Goal: Transaction & Acquisition: Purchase product/service

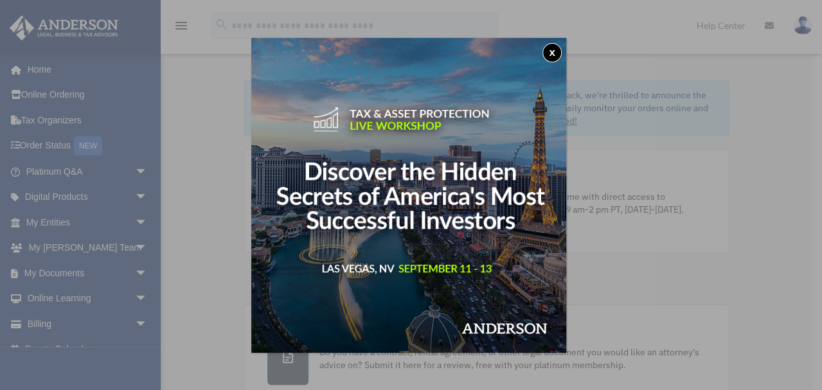
click at [546, 55] on button "x" at bounding box center [551, 52] width 19 height 19
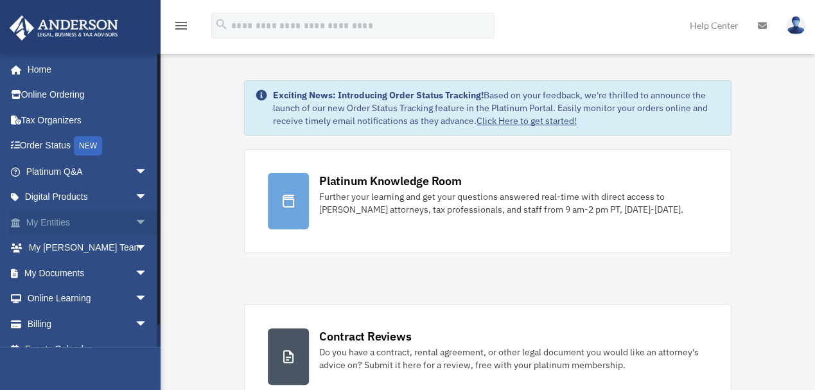
click at [135, 217] on span "arrow_drop_down" at bounding box center [148, 222] width 26 height 26
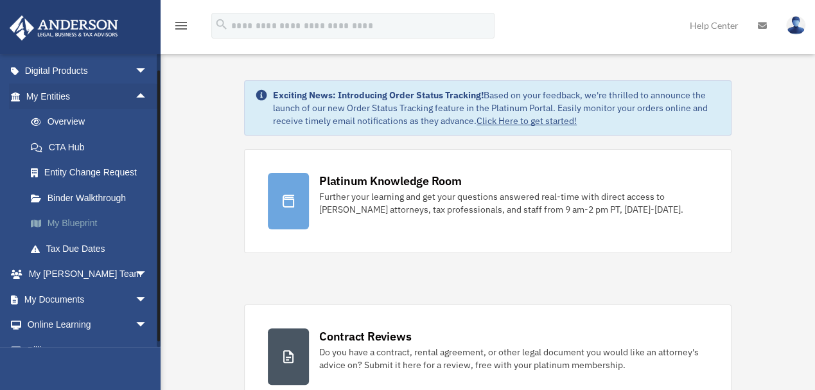
scroll to position [128, 0]
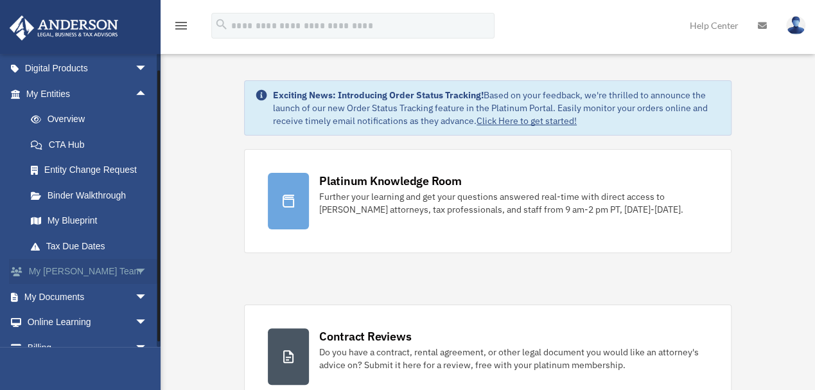
click at [135, 269] on span "arrow_drop_down" at bounding box center [148, 272] width 26 height 26
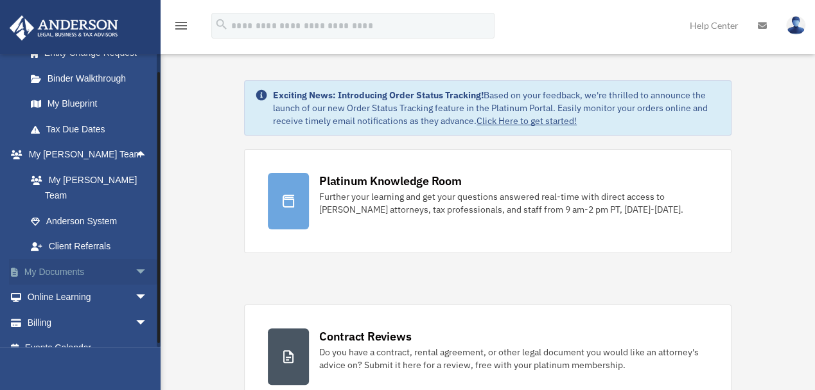
scroll to position [245, 0]
click at [109, 310] on link "Billing arrow_drop_down" at bounding box center [88, 323] width 158 height 26
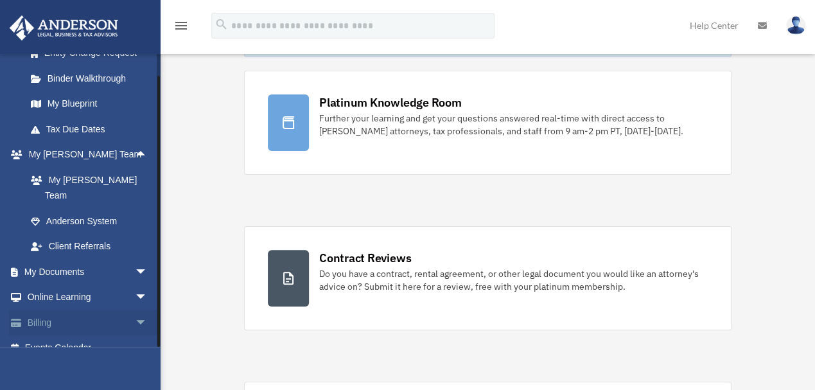
scroll to position [85, 0]
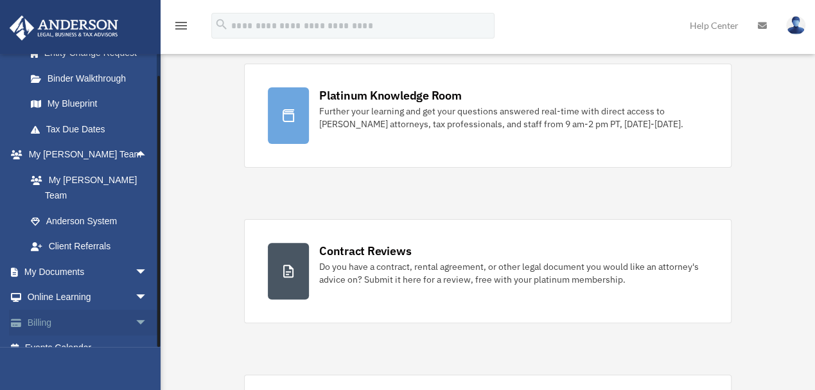
click at [135, 310] on span "arrow_drop_down" at bounding box center [148, 323] width 26 height 26
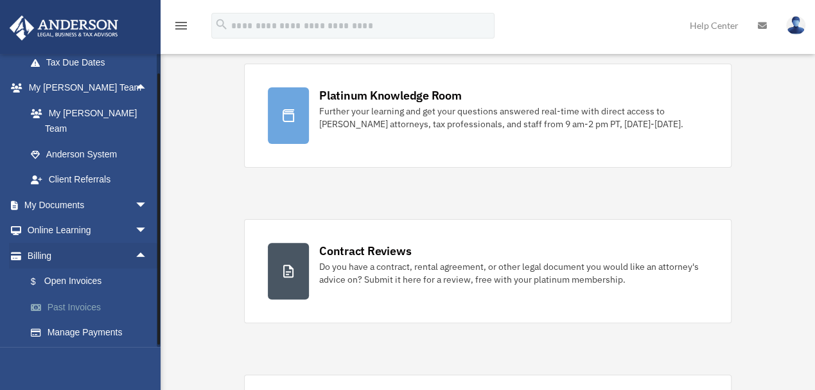
scroll to position [323, 0]
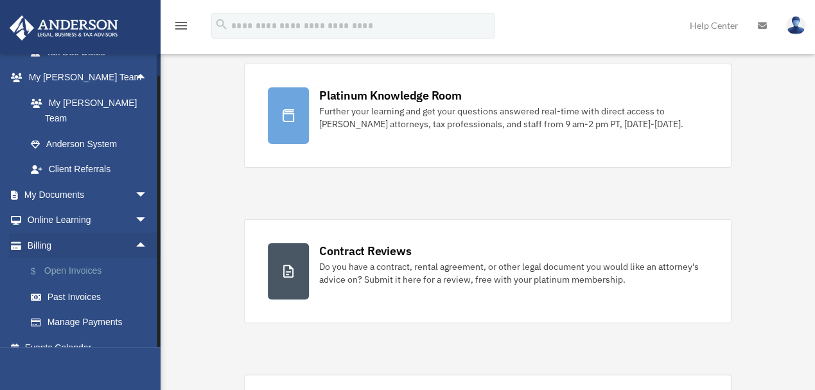
click at [95, 259] on link "$ Open Invoices" at bounding box center [92, 271] width 149 height 26
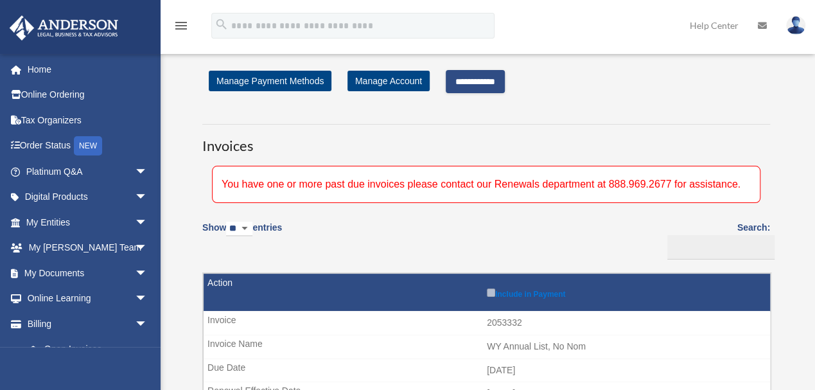
click at [472, 86] on input "**********" at bounding box center [475, 81] width 59 height 23
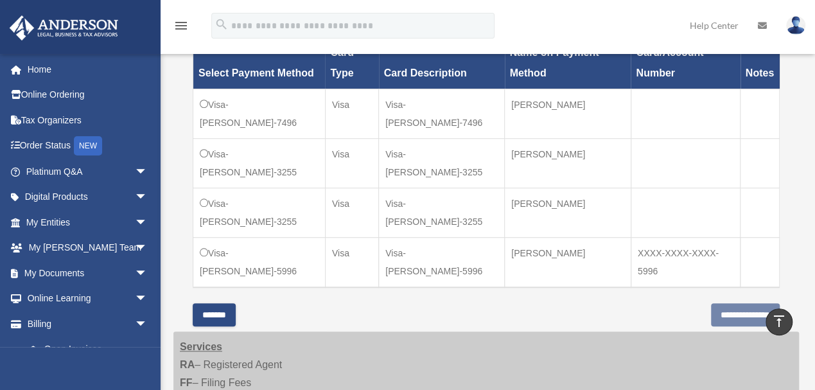
scroll to position [385, 0]
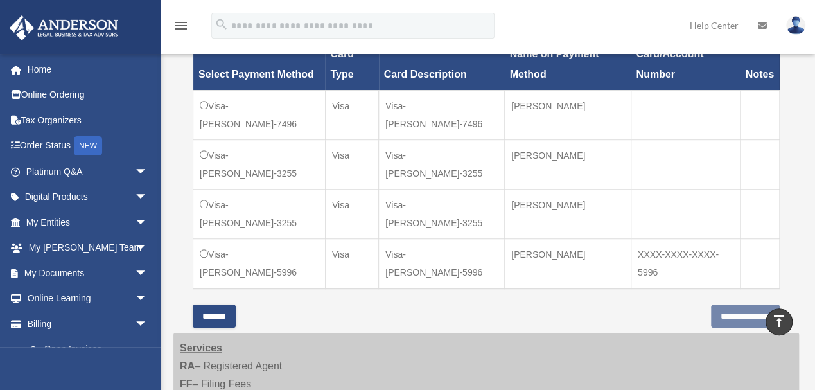
click at [205, 93] on td "Visa-Tyrece-Shepherd-7496" at bounding box center [259, 114] width 132 height 49
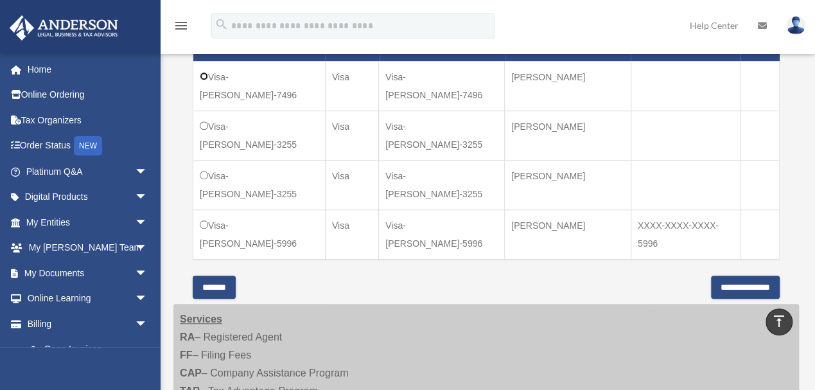
scroll to position [428, 0]
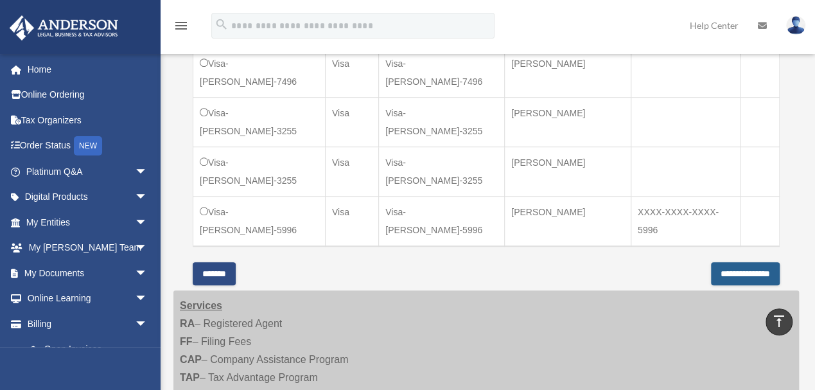
click at [716, 270] on input "**********" at bounding box center [745, 273] width 69 height 23
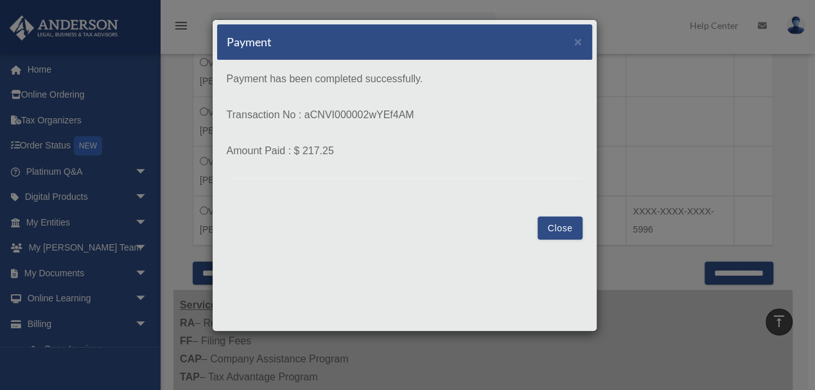
click at [565, 219] on button "Close" at bounding box center [560, 228] width 44 height 23
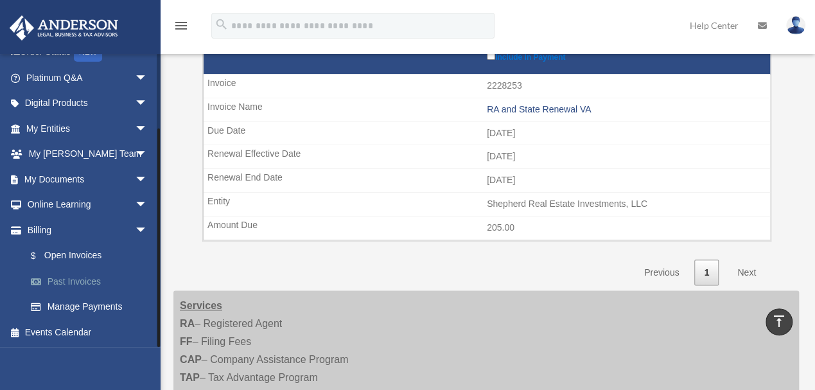
scroll to position [599, 0]
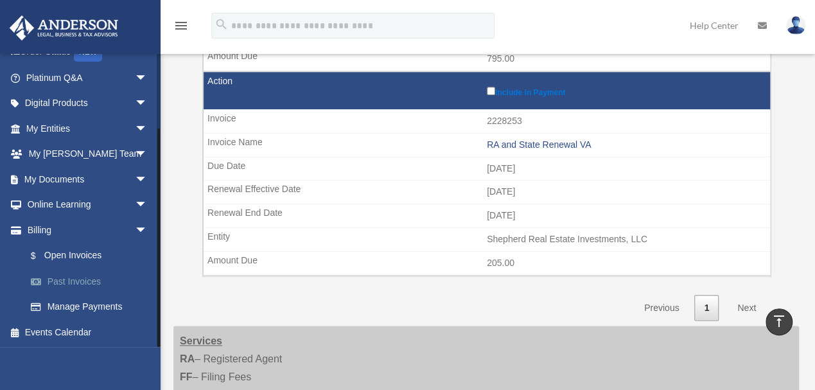
click at [88, 281] on link "Past Invoices" at bounding box center [92, 282] width 149 height 26
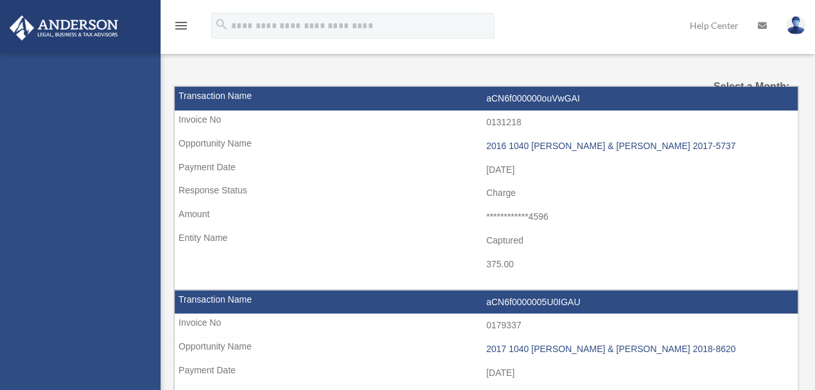
select select
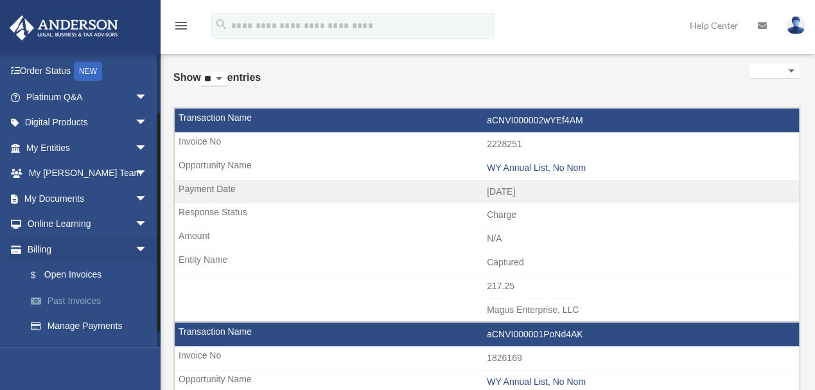
scroll to position [85, 0]
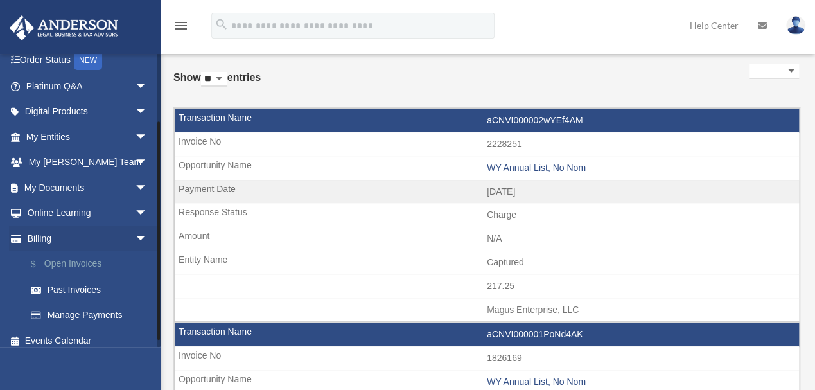
click at [105, 266] on link "$ Open Invoices" at bounding box center [92, 264] width 149 height 26
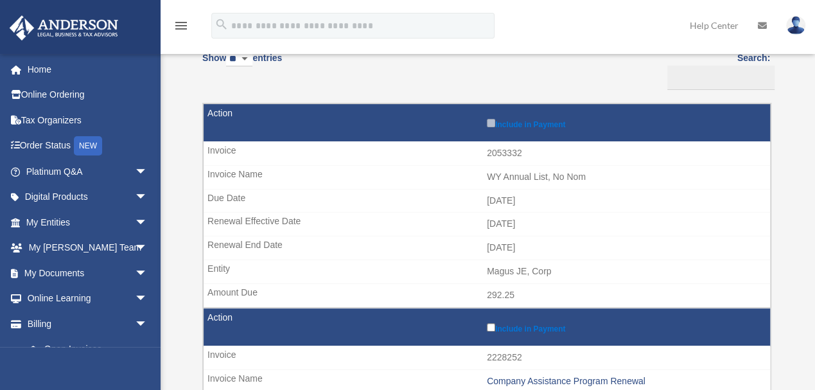
scroll to position [171, 0]
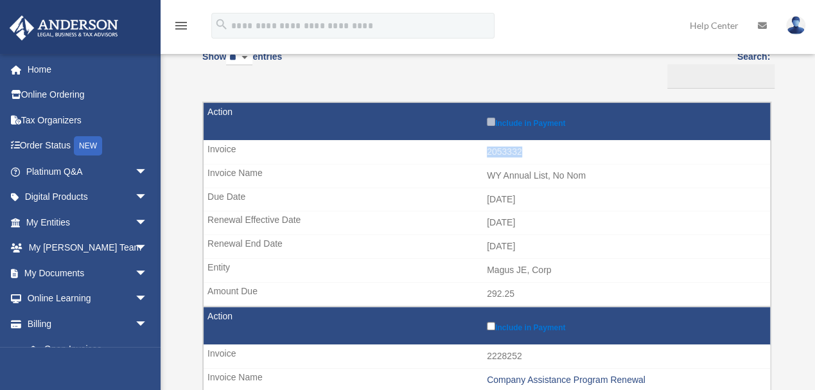
drag, startPoint x: 487, startPoint y: 151, endPoint x: 530, endPoint y: 150, distance: 43.1
click at [530, 150] on td "2053332" at bounding box center [487, 152] width 567 height 24
click at [492, 155] on td "2053332" at bounding box center [487, 152] width 567 height 24
drag, startPoint x: 526, startPoint y: 150, endPoint x: 474, endPoint y: 150, distance: 52.0
click at [474, 150] on td "2053332" at bounding box center [487, 152] width 567 height 24
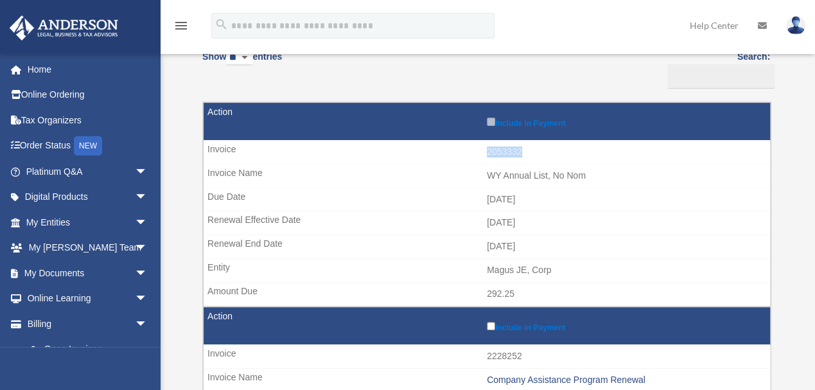
click at [492, 149] on td "2053332" at bounding box center [487, 152] width 567 height 24
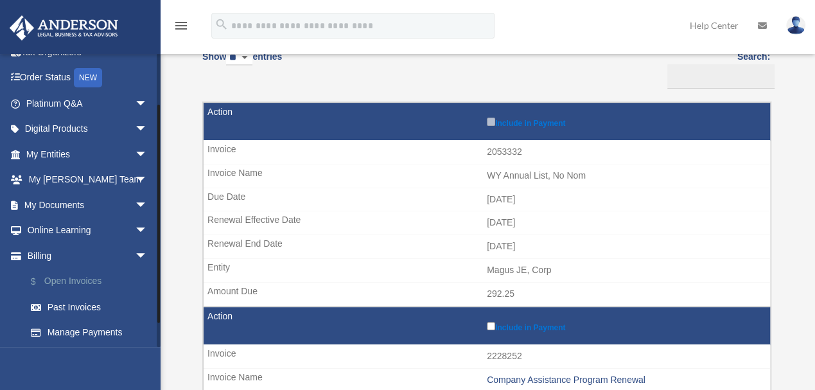
scroll to position [94, 0]
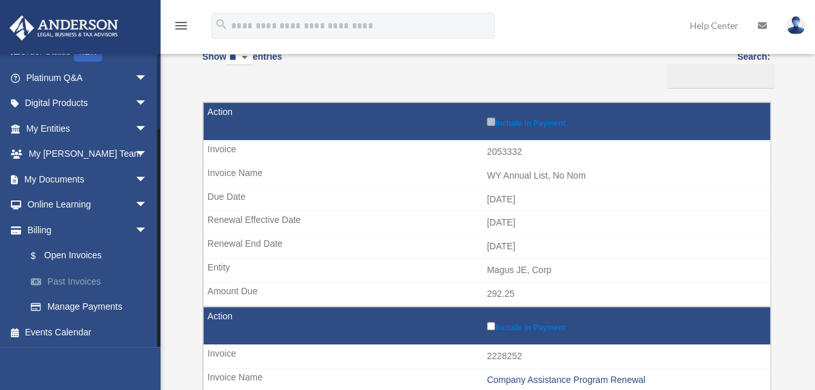
click at [89, 284] on link "Past Invoices" at bounding box center [92, 282] width 149 height 26
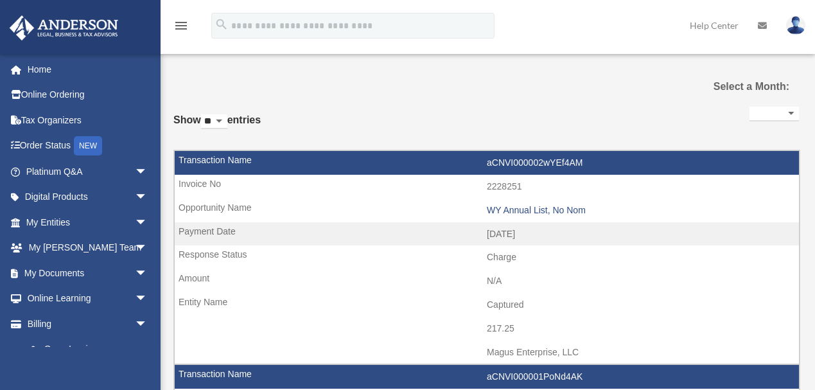
select select
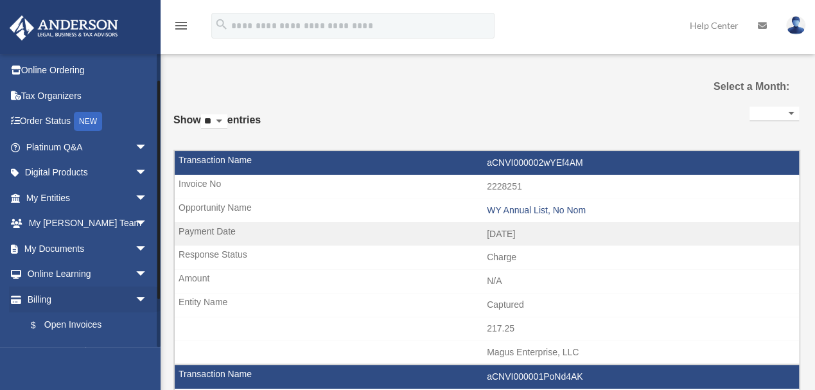
scroll to position [85, 0]
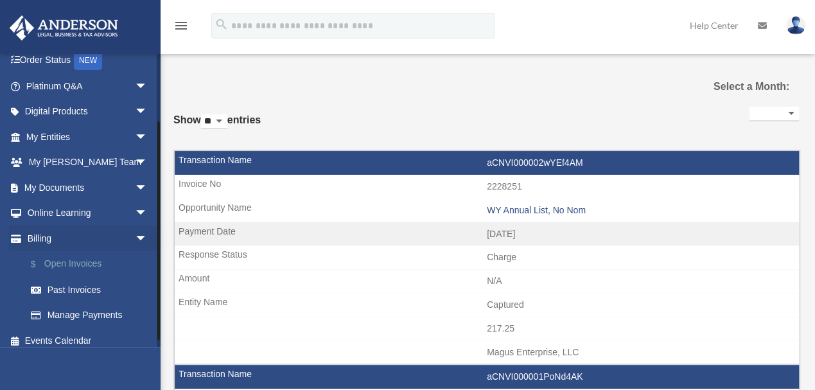
click at [76, 263] on link "$ Open Invoices" at bounding box center [92, 264] width 149 height 26
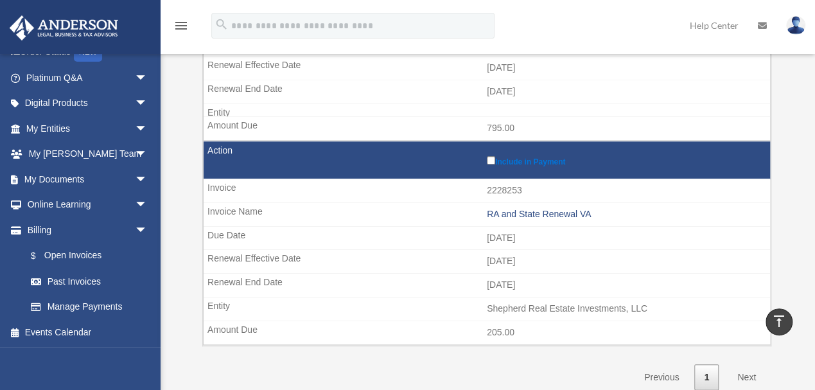
scroll to position [599, 0]
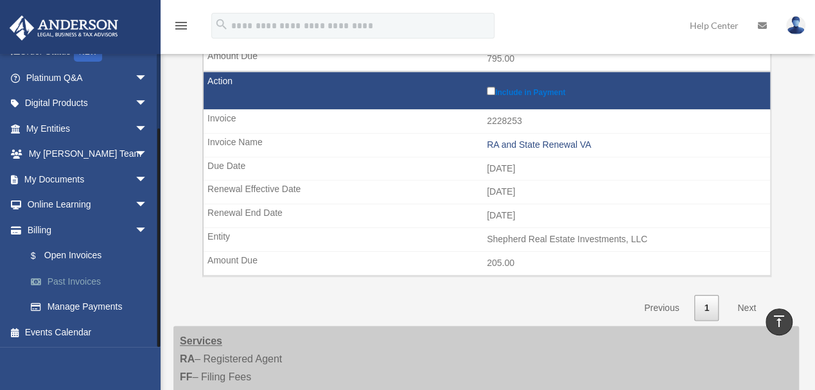
click at [100, 277] on link "Past Invoices" at bounding box center [92, 282] width 149 height 26
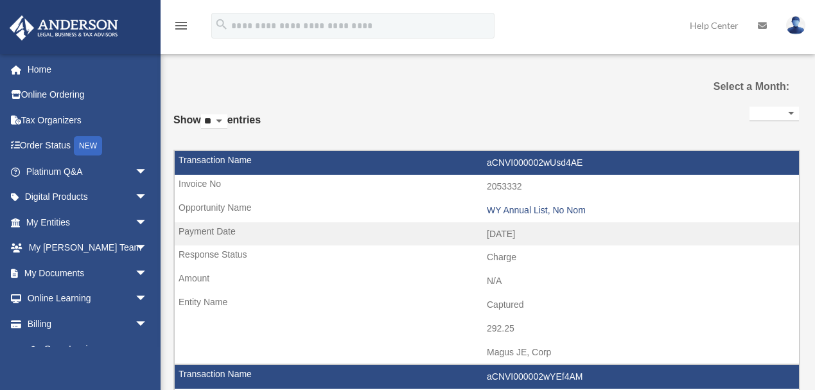
select select
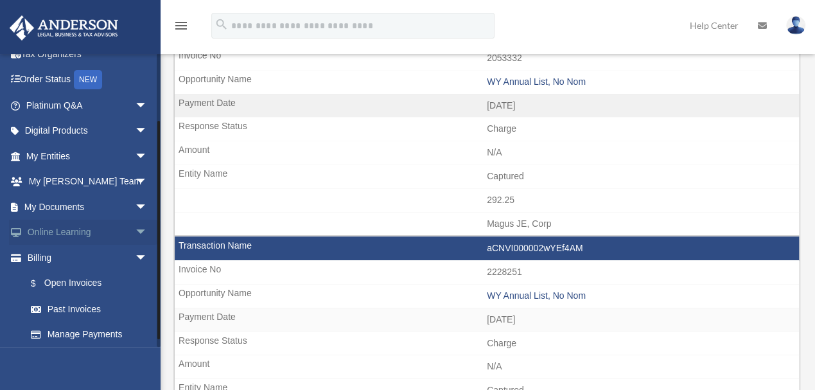
scroll to position [85, 0]
